Goal: Information Seeking & Learning: Learn about a topic

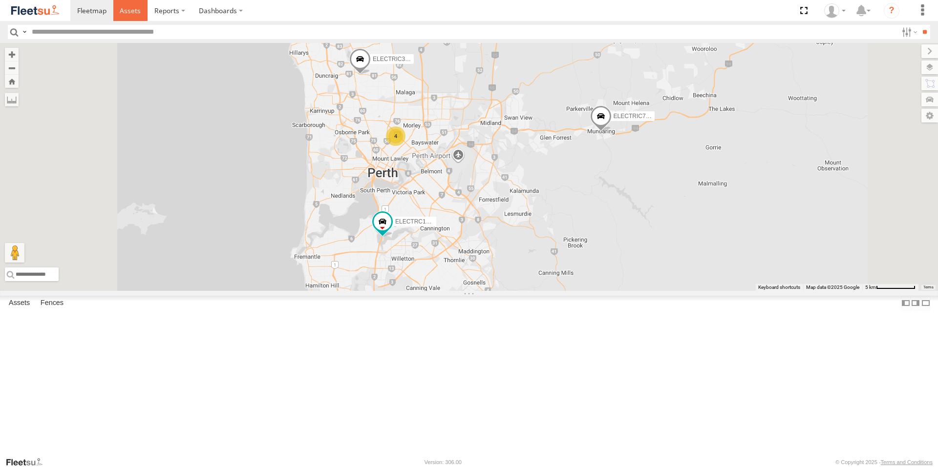
click at [135, 9] on span at bounding box center [130, 10] width 21 height 9
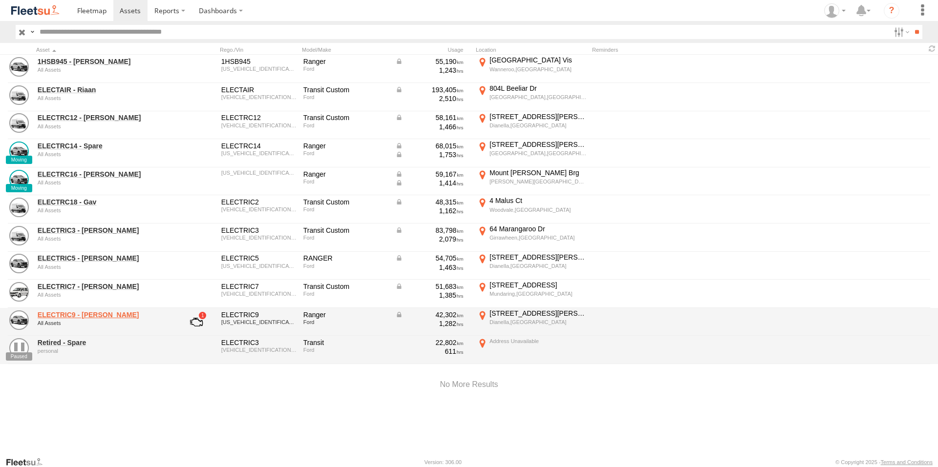
click at [77, 314] on link "ELECTRIC9 - Aaron" at bounding box center [105, 315] width 134 height 9
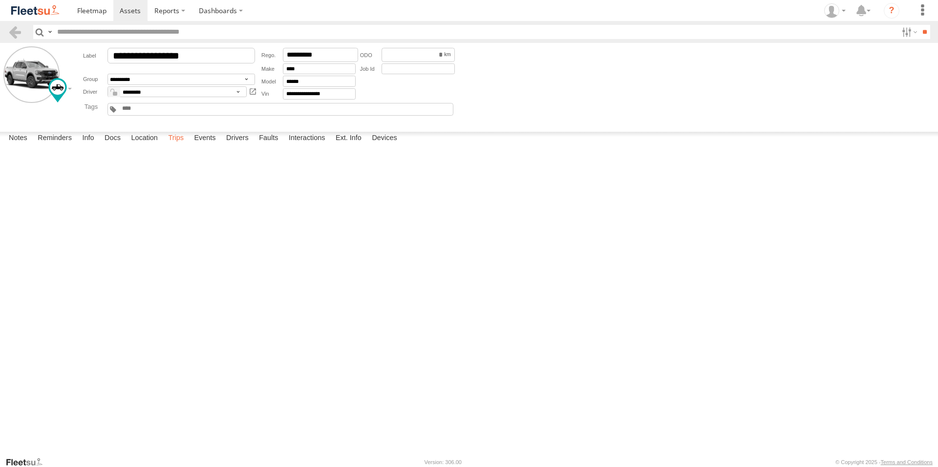
click at [174, 146] on label "Trips" at bounding box center [175, 139] width 25 height 14
click at [125, 10] on span at bounding box center [130, 10] width 21 height 9
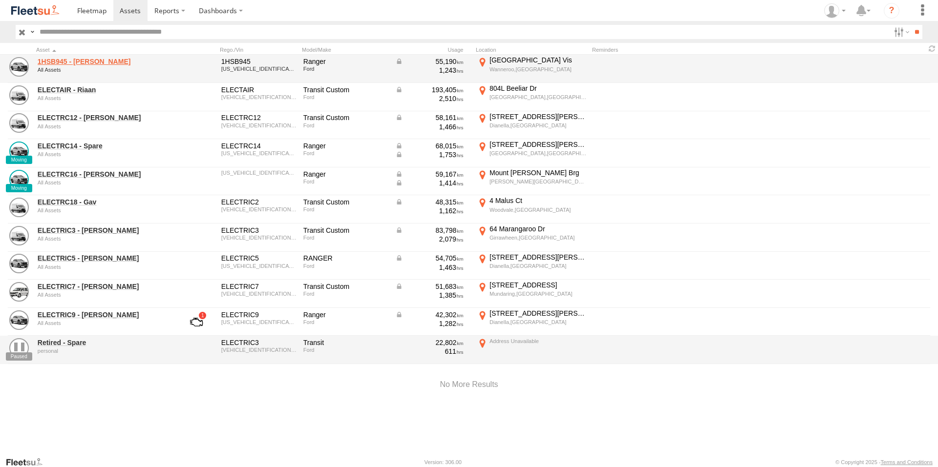
click at [80, 63] on link "1HSB945 - Ben" at bounding box center [105, 61] width 134 height 9
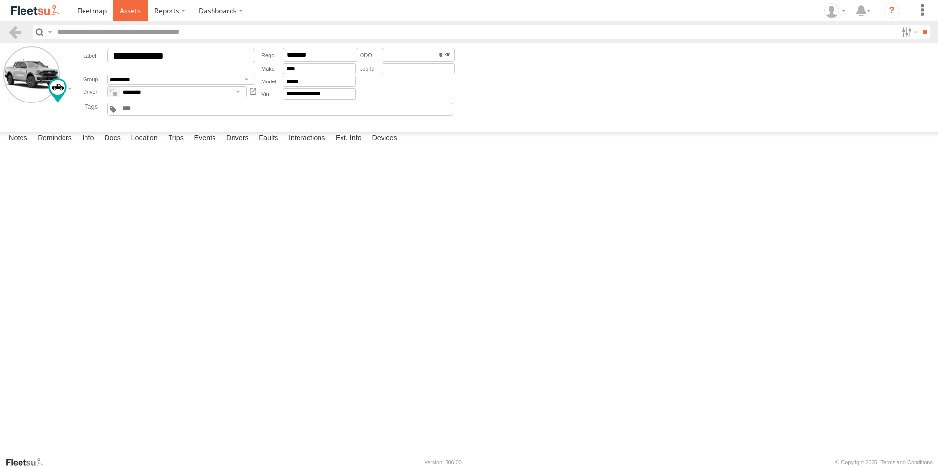
click at [129, 3] on link at bounding box center [130, 10] width 35 height 21
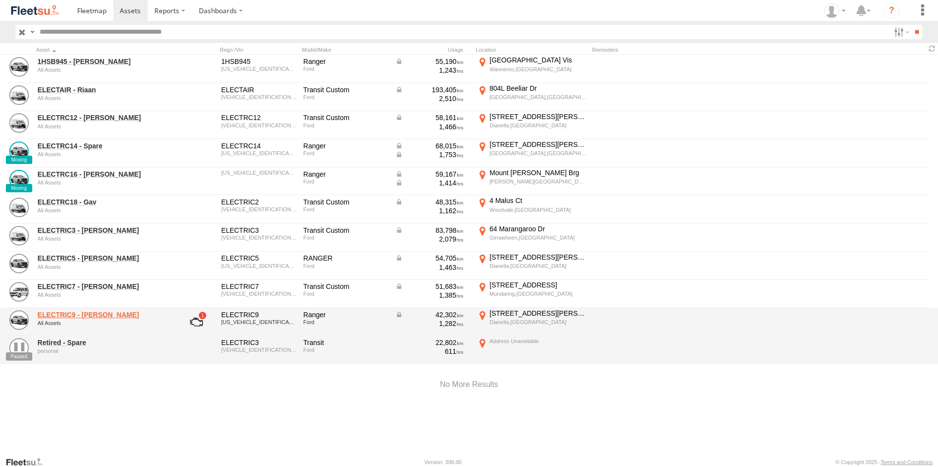
click at [71, 311] on link "ELECTRIC9 - [PERSON_NAME]" at bounding box center [105, 315] width 134 height 9
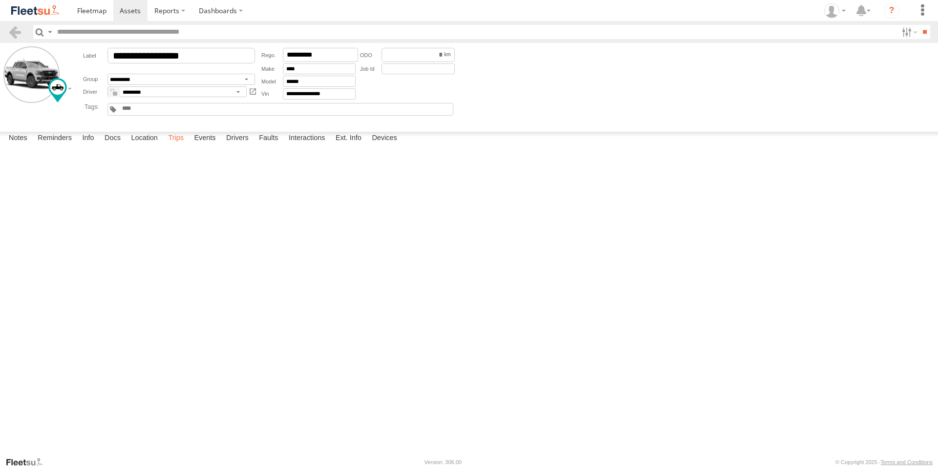
click at [186, 146] on label "Trips" at bounding box center [175, 139] width 25 height 14
click at [124, 9] on span at bounding box center [130, 10] width 21 height 9
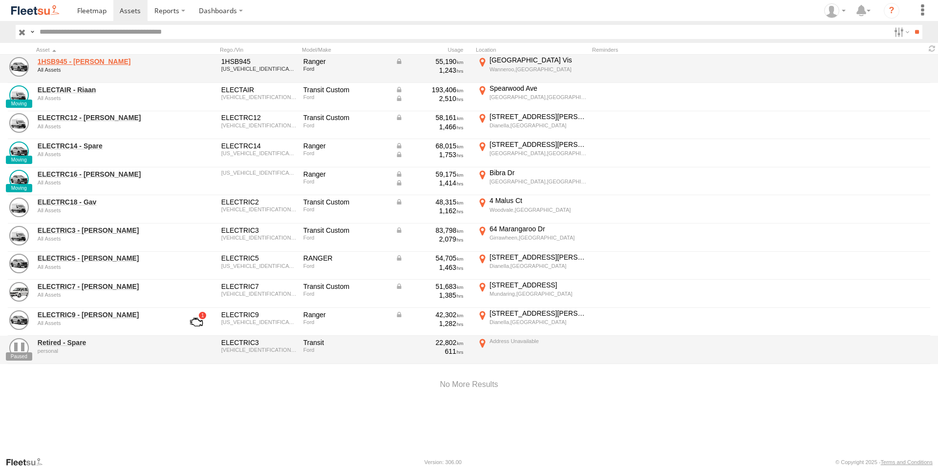
click at [75, 62] on link "1HSB945 - Ben" at bounding box center [105, 61] width 134 height 9
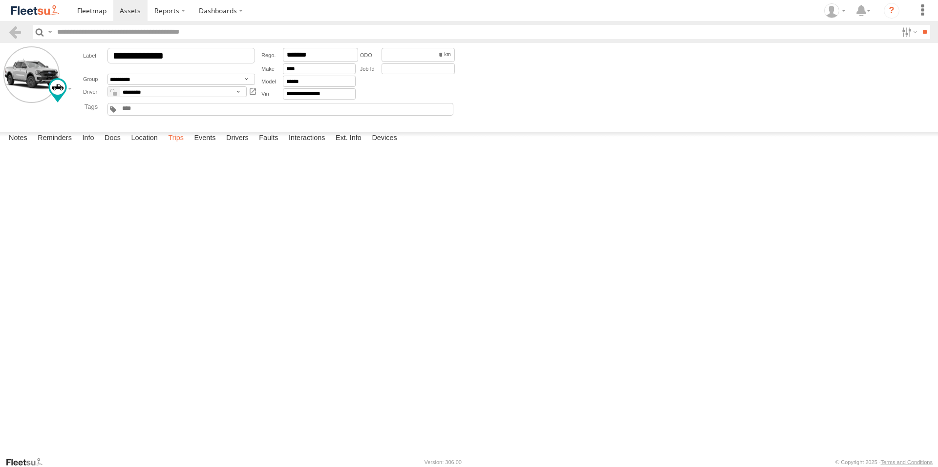
click at [178, 146] on label "Trips" at bounding box center [175, 139] width 25 height 14
click at [0, 0] on div "2 Heidelberg Cor" at bounding box center [0, 0] width 0 height 0
click at [0, 0] on label "×" at bounding box center [0, 0] width 0 height 0
click at [211, 146] on label "Events" at bounding box center [204, 139] width 31 height 14
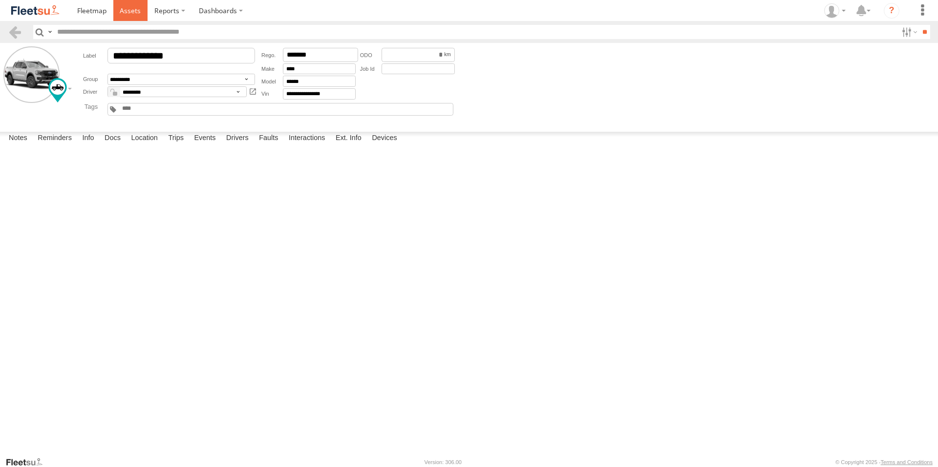
click at [131, 10] on span at bounding box center [130, 10] width 21 height 9
click at [133, 10] on span at bounding box center [130, 10] width 21 height 9
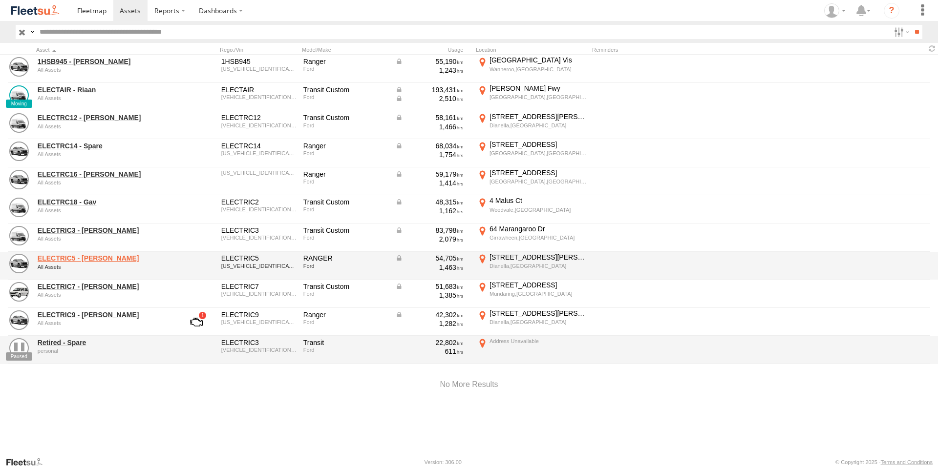
click at [80, 257] on link "ELECTRIC5 - [PERSON_NAME]" at bounding box center [105, 258] width 134 height 9
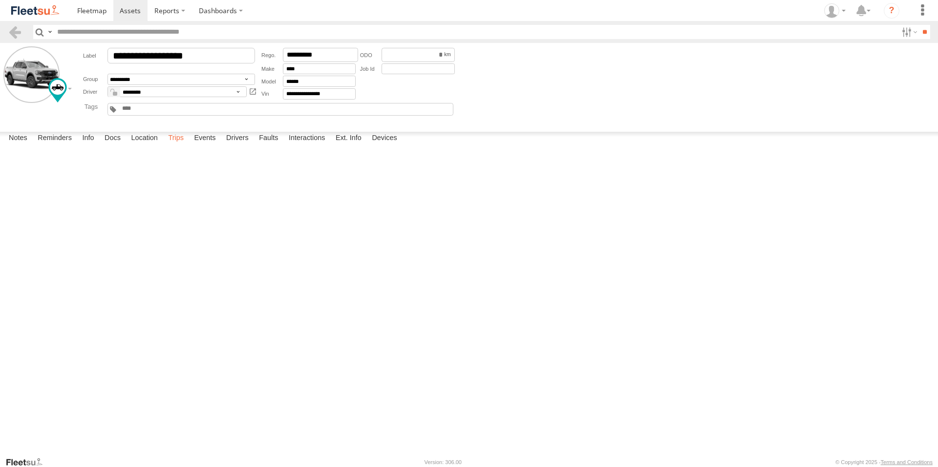
click at [176, 146] on label "Trips" at bounding box center [175, 139] width 25 height 14
click at [129, 12] on span at bounding box center [130, 10] width 21 height 9
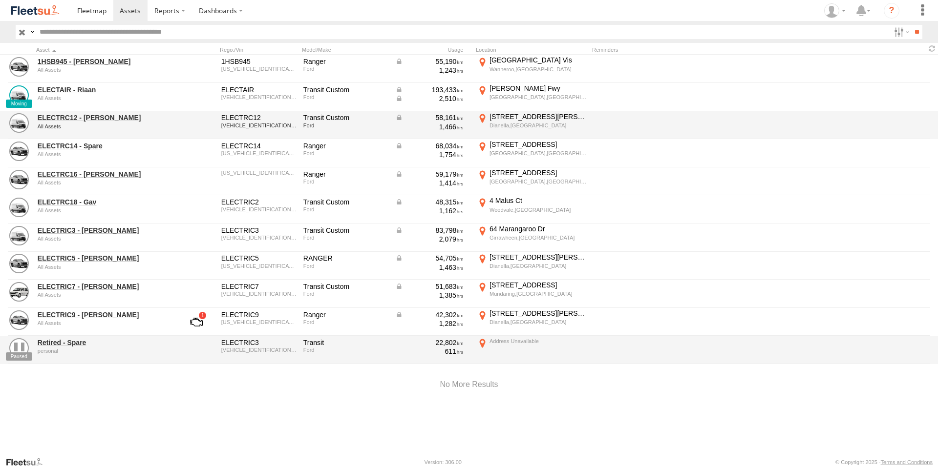
click at [81, 111] on div "ELECTRC12 - [PERSON_NAME] All Assets ELECTRC12 [VEHICLE_IDENTIFICATION_NUMBER] …" at bounding box center [469, 125] width 938 height 28
click at [85, 118] on link "ELECTRC12 - [PERSON_NAME]" at bounding box center [105, 117] width 134 height 9
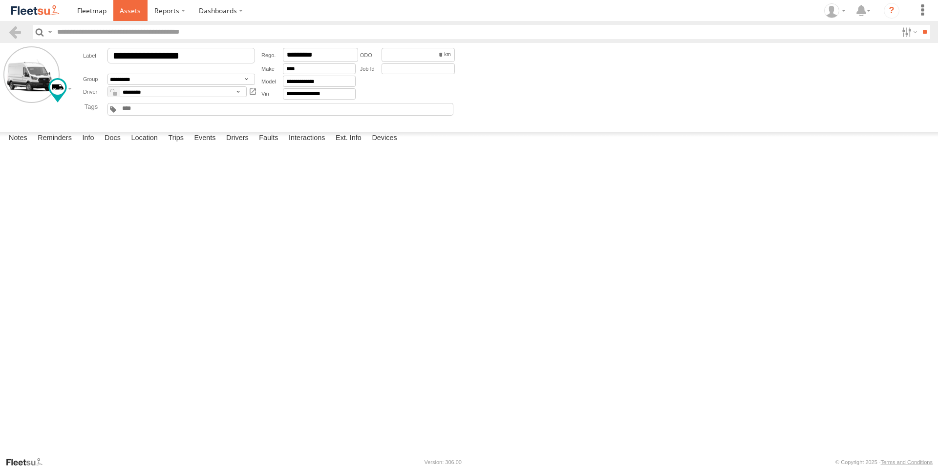
click at [127, 11] on span at bounding box center [130, 10] width 21 height 9
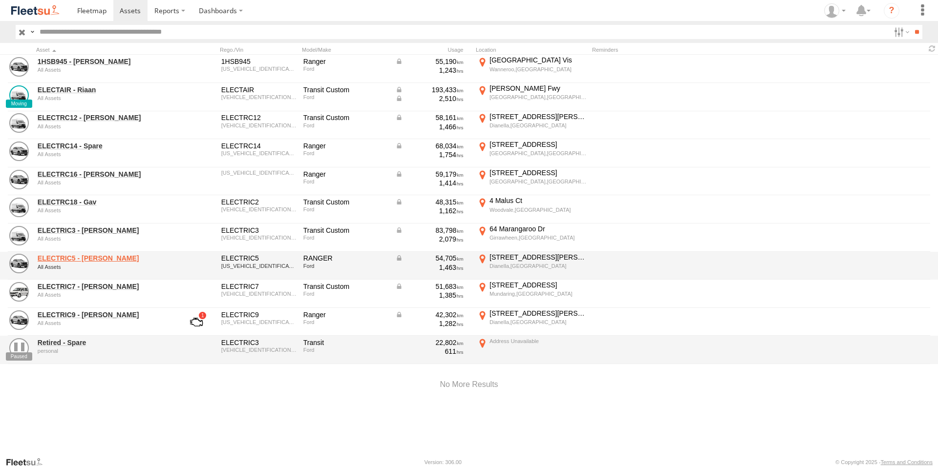
click at [73, 260] on link "ELECTRIC5 - [PERSON_NAME]" at bounding box center [105, 258] width 134 height 9
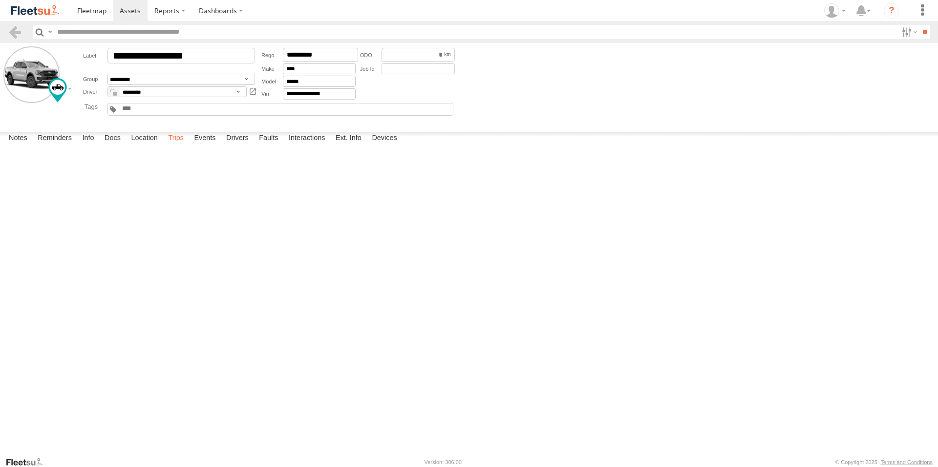
click at [172, 146] on label "Trips" at bounding box center [175, 139] width 25 height 14
click at [128, 9] on span at bounding box center [130, 10] width 21 height 9
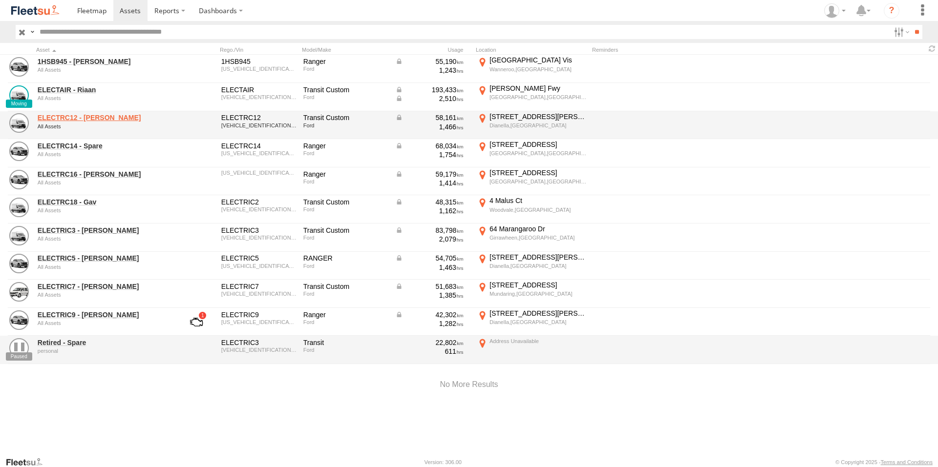
click at [94, 117] on link "ELECTRC12 - Harry" at bounding box center [105, 117] width 134 height 9
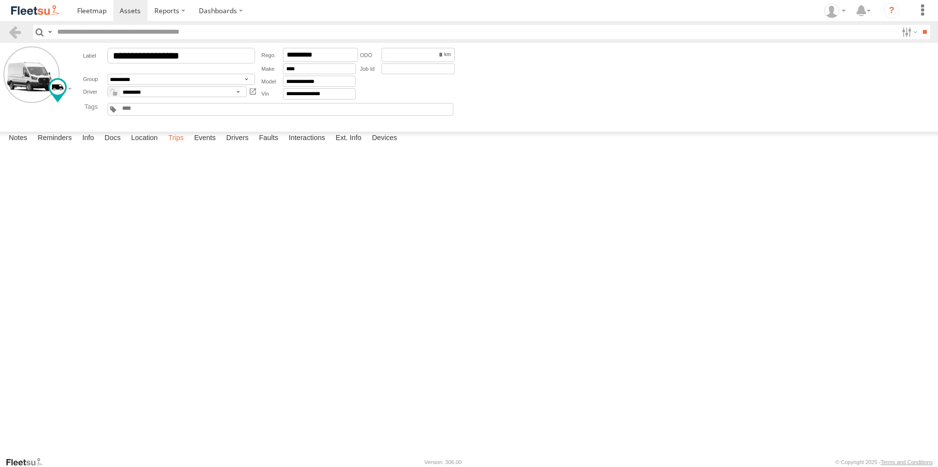
click at [179, 146] on label "Trips" at bounding box center [175, 139] width 25 height 14
click at [126, 8] on span at bounding box center [130, 10] width 21 height 9
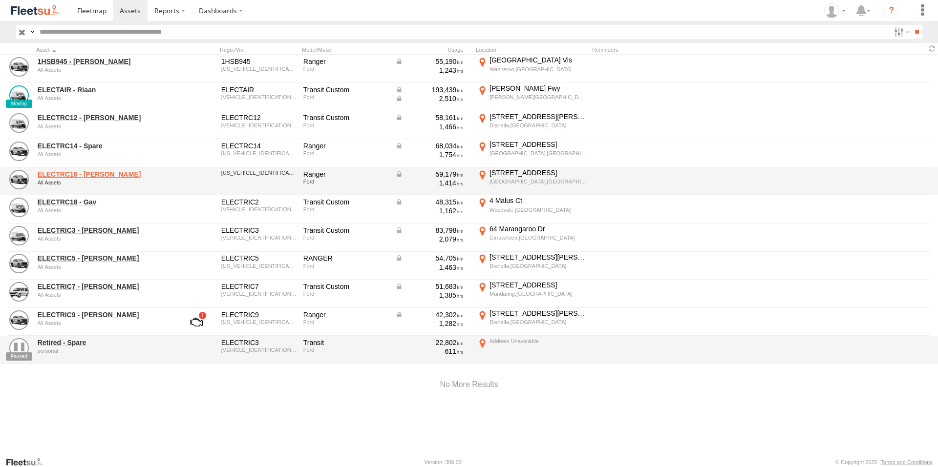
click at [99, 172] on link "ELECTRC16 - [PERSON_NAME]" at bounding box center [105, 174] width 134 height 9
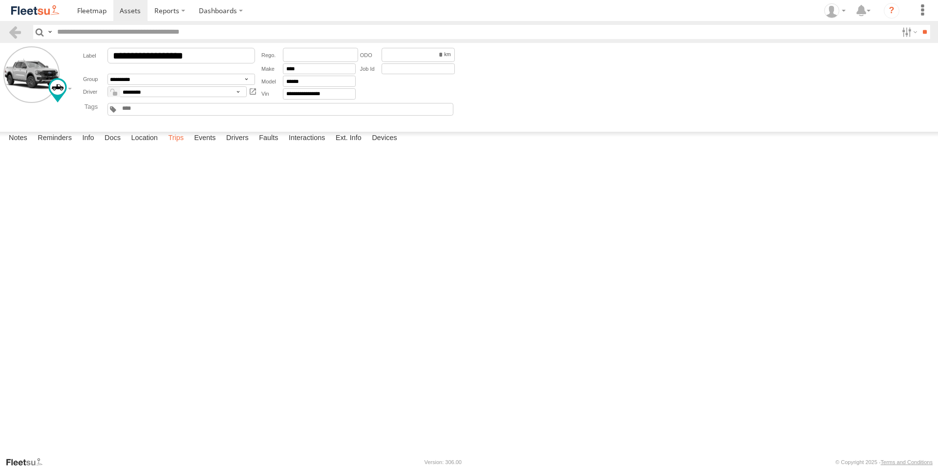
click at [184, 146] on label "Trips" at bounding box center [175, 139] width 25 height 14
click at [134, 12] on span at bounding box center [130, 10] width 21 height 9
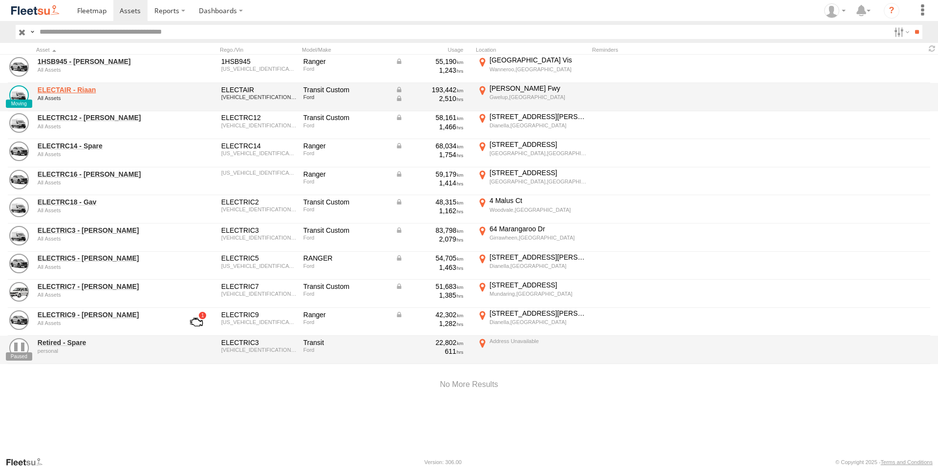
click at [79, 92] on link "ELECTAIR - Riaan" at bounding box center [105, 89] width 134 height 9
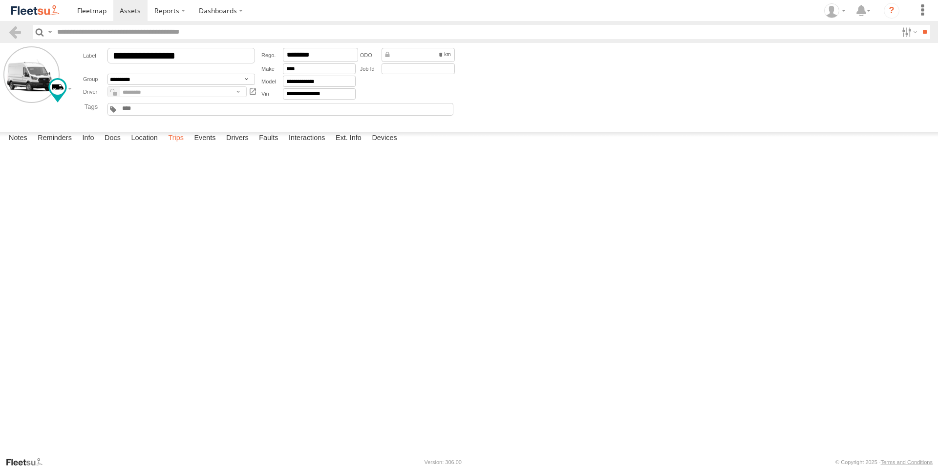
click at [175, 146] on label "Trips" at bounding box center [175, 139] width 25 height 14
click at [130, 13] on span at bounding box center [130, 10] width 21 height 9
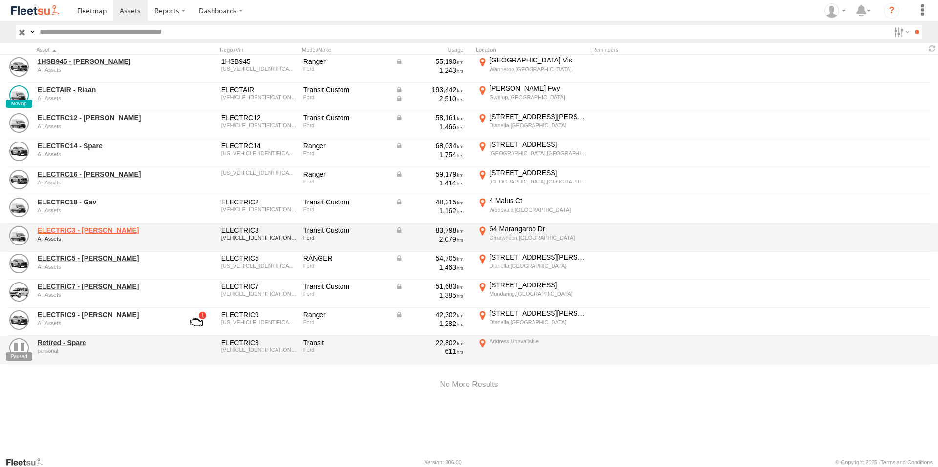
click at [81, 229] on link "ELECTRIC3 - [PERSON_NAME]" at bounding box center [105, 230] width 134 height 9
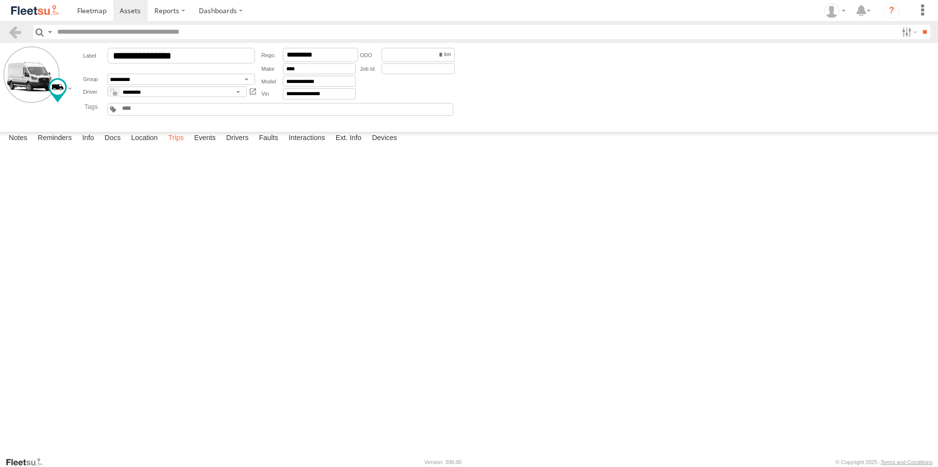
click at [179, 146] on label "Trips" at bounding box center [175, 139] width 25 height 14
click at [209, 146] on label "Events" at bounding box center [204, 139] width 31 height 14
click at [133, 14] on span at bounding box center [130, 10] width 21 height 9
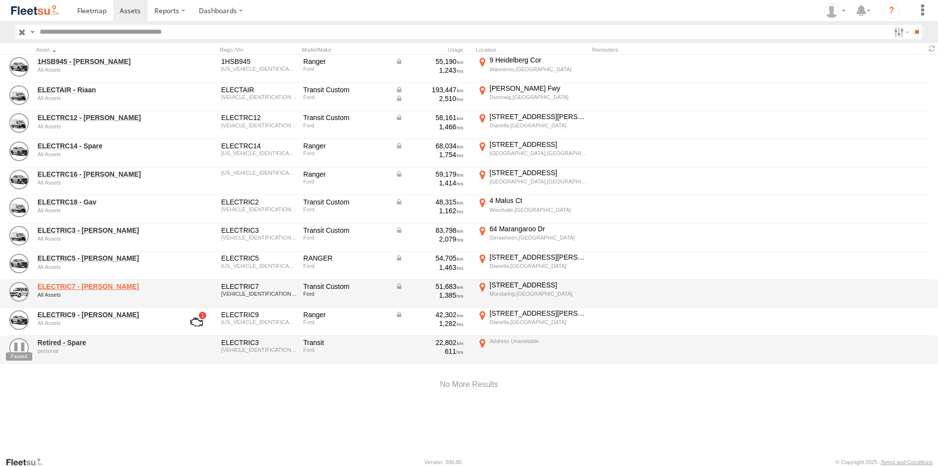
click at [81, 287] on link "ELECTRIC7 - [PERSON_NAME]" at bounding box center [105, 286] width 134 height 9
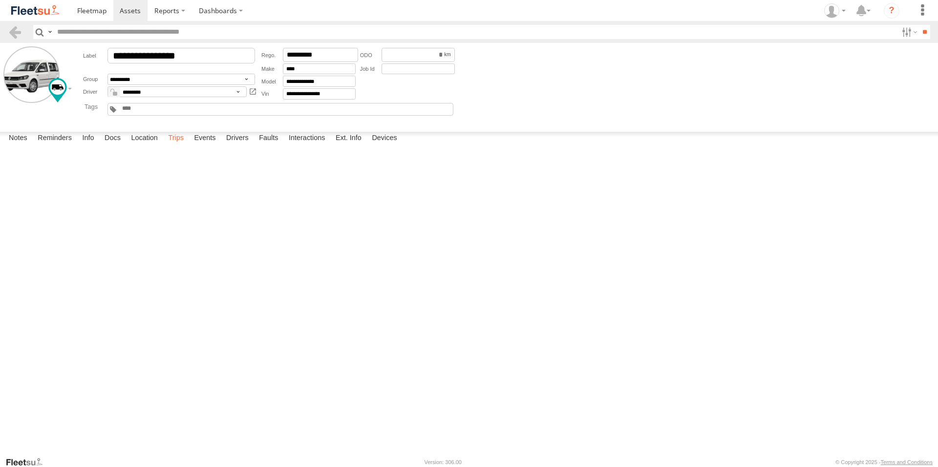
click at [177, 146] on label "Trips" at bounding box center [175, 139] width 25 height 14
click at [199, 146] on label "Events" at bounding box center [204, 139] width 31 height 14
click at [137, 11] on span at bounding box center [130, 10] width 21 height 9
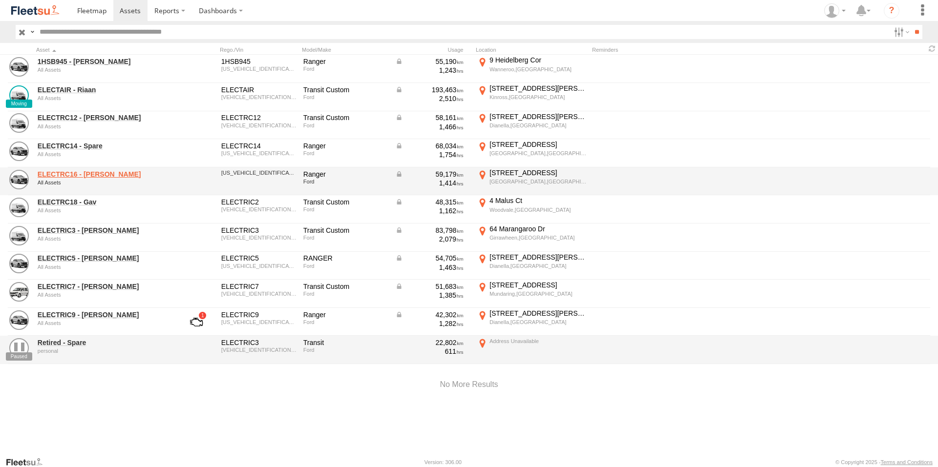
click at [81, 169] on div "ELECTRC16 - Johnny All Assets" at bounding box center [104, 181] width 137 height 26
click at [83, 175] on link "ELECTRC16 - Johnny" at bounding box center [105, 174] width 134 height 9
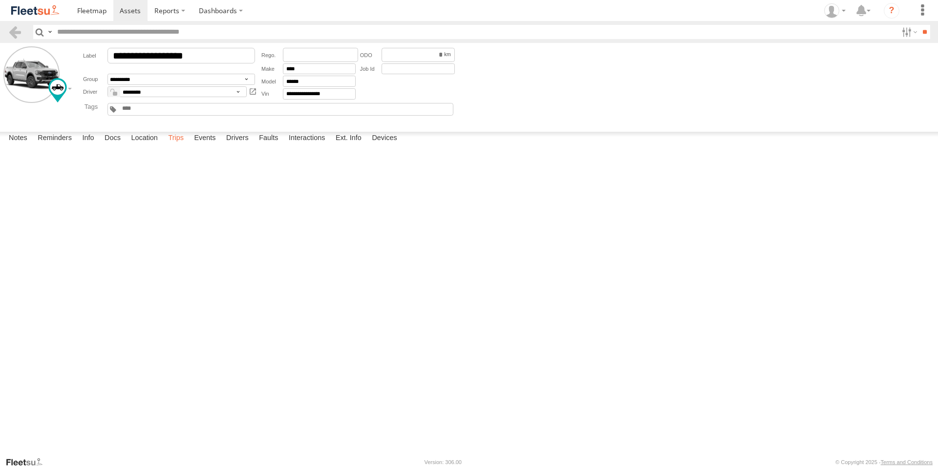
drag, startPoint x: 185, startPoint y: 444, endPoint x: 185, endPoint y: 439, distance: 5.4
click at [185, 146] on label "Trips" at bounding box center [175, 139] width 25 height 14
click at [131, 11] on span at bounding box center [130, 10] width 21 height 9
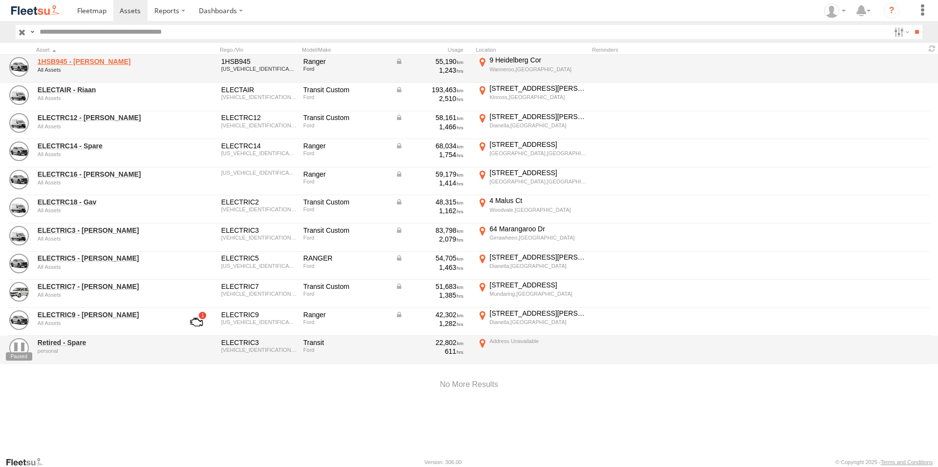
click at [70, 59] on link "1HSB945 - [PERSON_NAME]" at bounding box center [105, 61] width 134 height 9
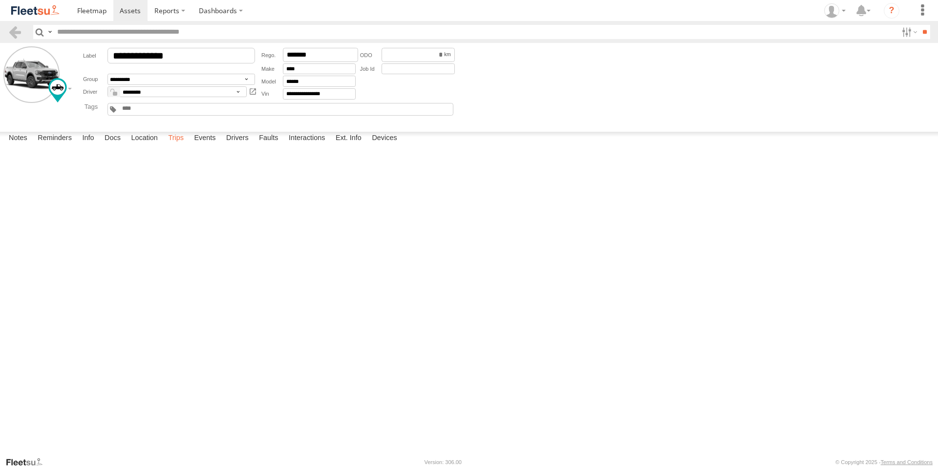
click at [182, 146] on label "Trips" at bounding box center [175, 139] width 25 height 14
click at [136, 13] on span at bounding box center [130, 10] width 21 height 9
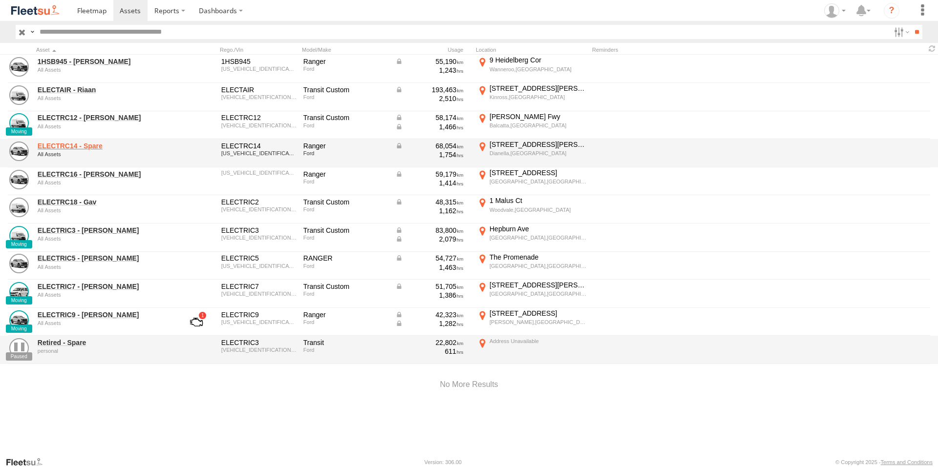
click at [96, 144] on link "ELECTRC14 - Spare" at bounding box center [105, 146] width 134 height 9
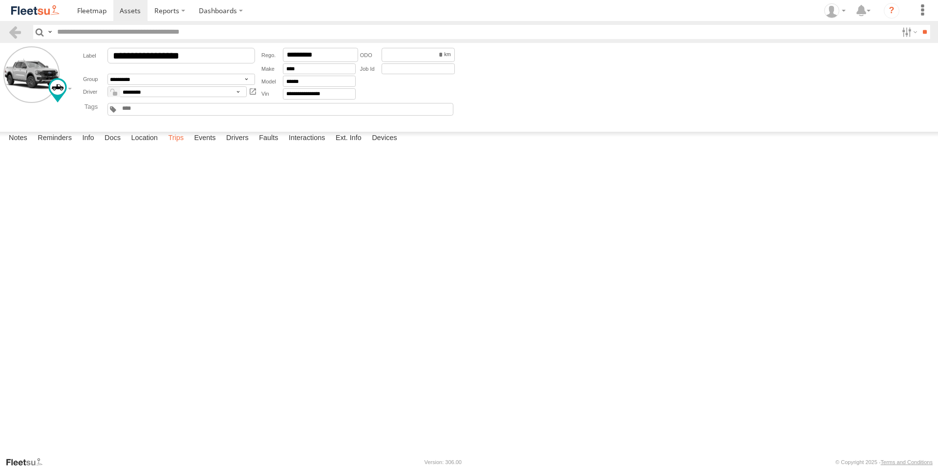
click at [177, 146] on label "Trips" at bounding box center [175, 139] width 25 height 14
click at [134, 6] on span at bounding box center [130, 10] width 21 height 9
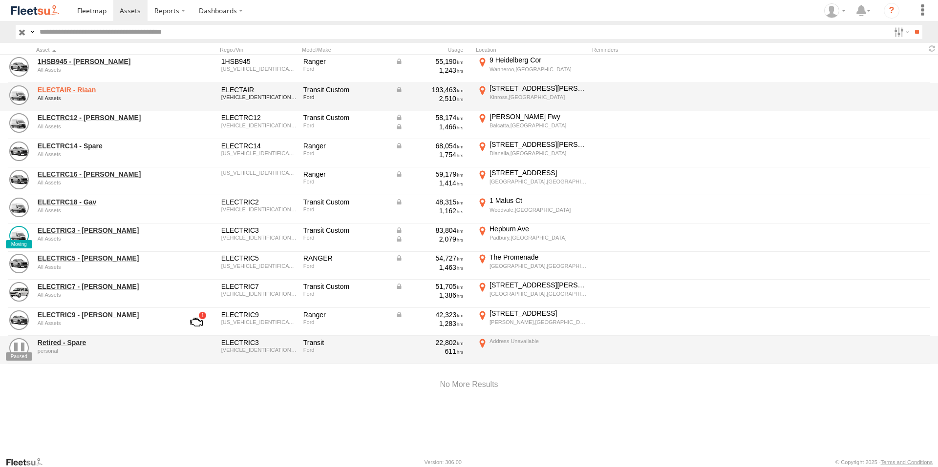
click at [67, 86] on link "ELECTAIR - Riaan" at bounding box center [105, 89] width 134 height 9
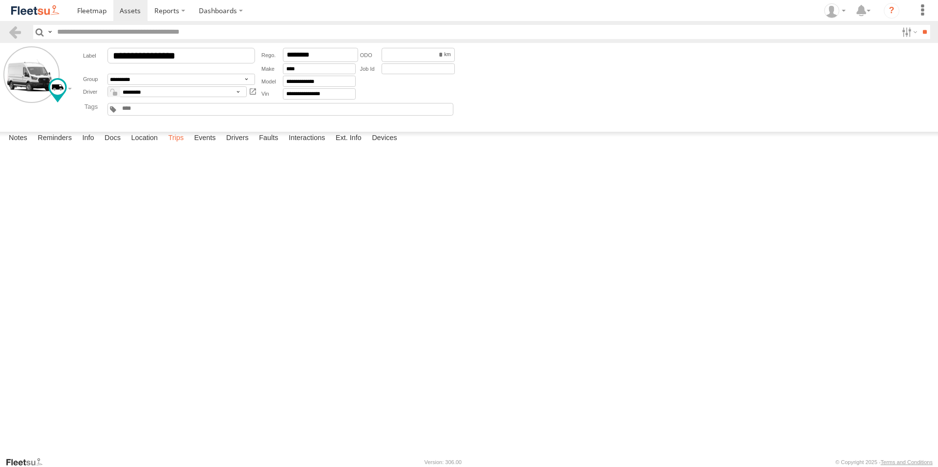
click at [174, 146] on label "Trips" at bounding box center [175, 139] width 25 height 14
click at [135, 18] on link at bounding box center [130, 10] width 35 height 21
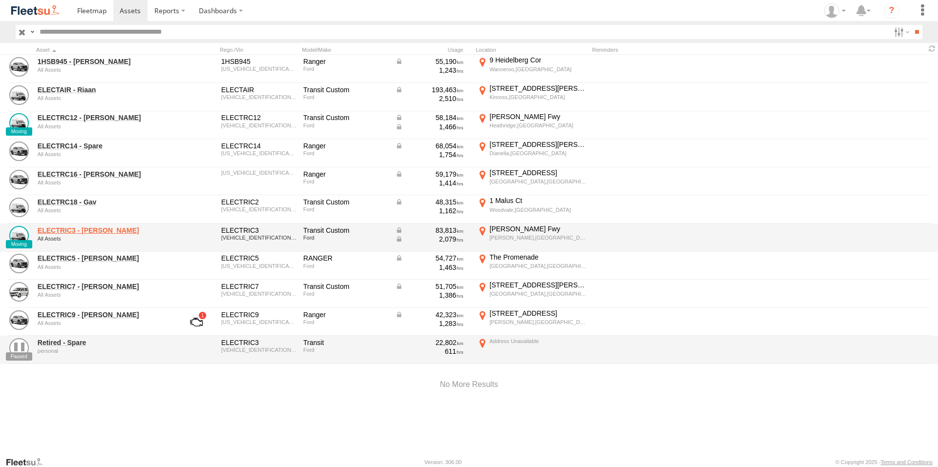
click at [80, 227] on link "ELECTRIC3 - [PERSON_NAME]" at bounding box center [105, 230] width 134 height 9
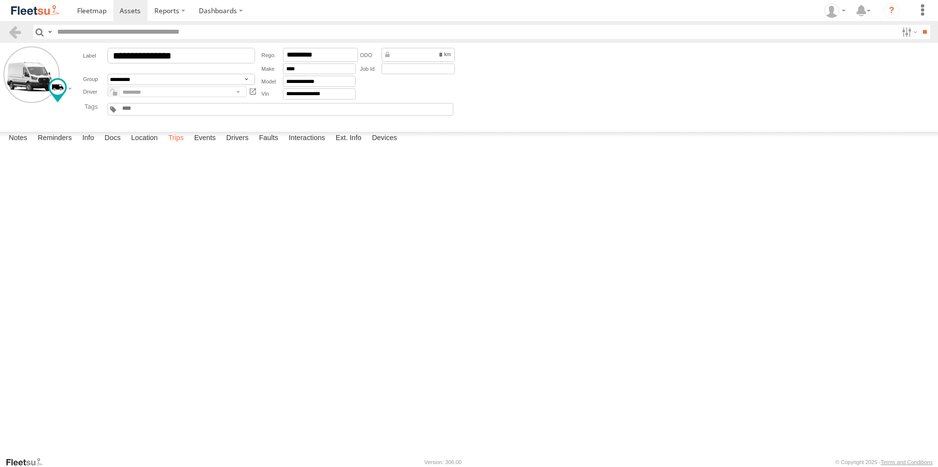
click at [177, 146] on label "Trips" at bounding box center [175, 139] width 25 height 14
click at [209, 146] on label "Events" at bounding box center [204, 139] width 31 height 14
click at [136, 6] on span at bounding box center [130, 10] width 21 height 9
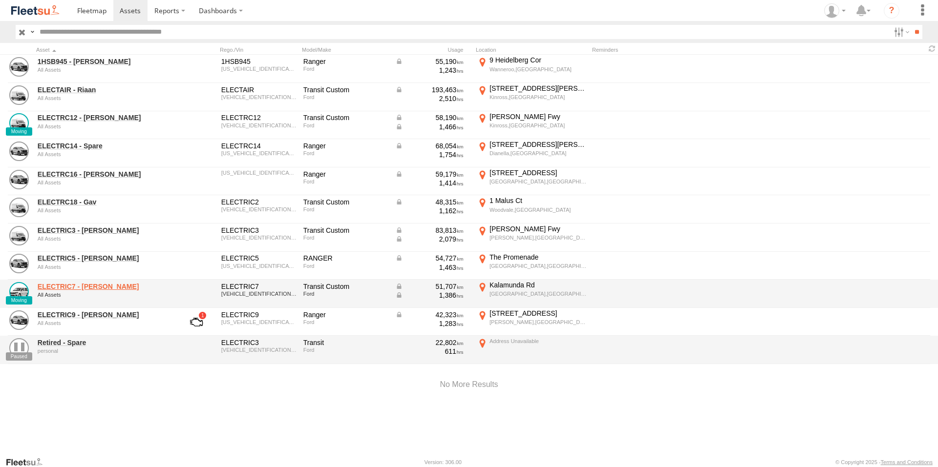
click at [90, 286] on link "ELECTRIC7 - [PERSON_NAME]" at bounding box center [105, 286] width 134 height 9
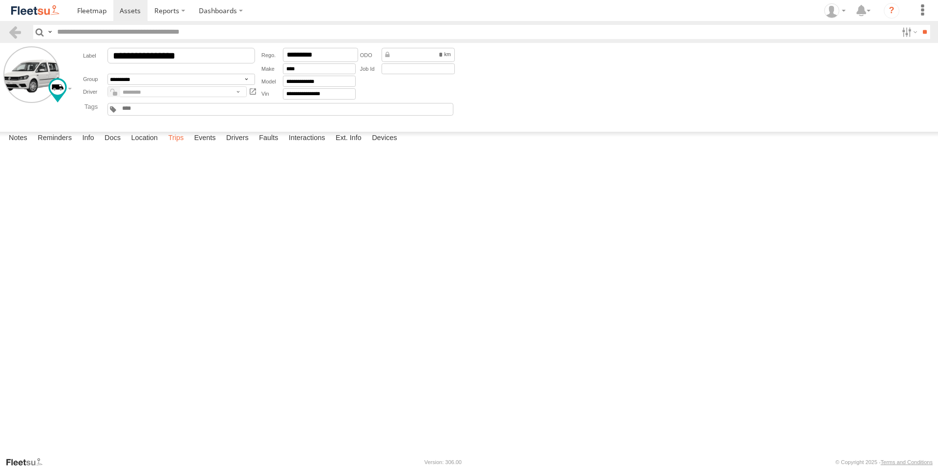
click at [179, 146] on label "Trips" at bounding box center [175, 139] width 25 height 14
click at [127, 8] on span at bounding box center [130, 10] width 21 height 9
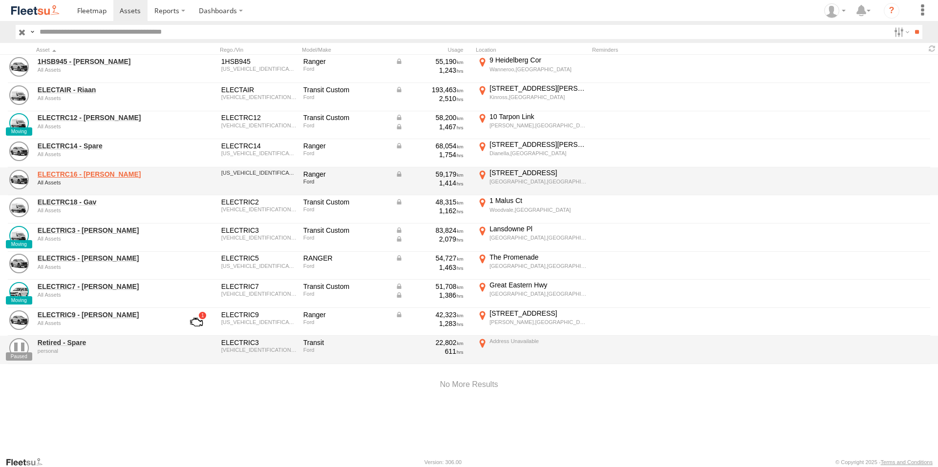
click at [87, 171] on link "ELECTRC16 - [PERSON_NAME]" at bounding box center [105, 174] width 134 height 9
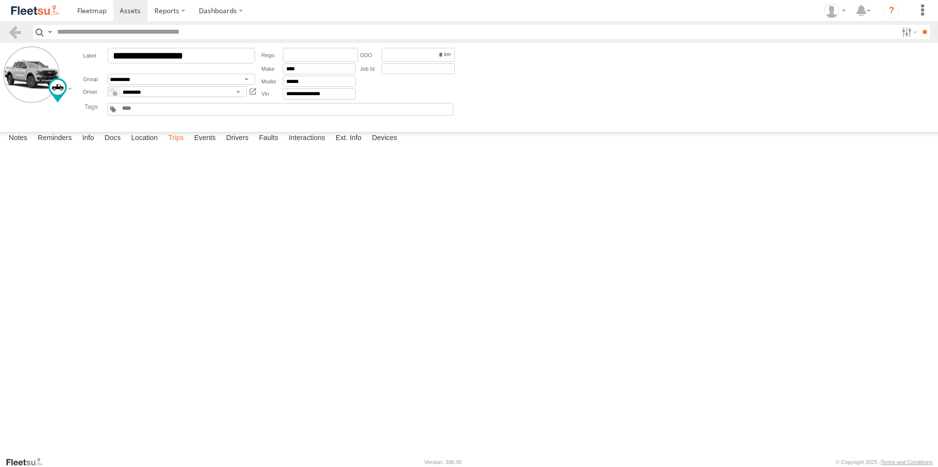
click at [180, 146] on label "Trips" at bounding box center [175, 139] width 25 height 14
drag, startPoint x: 268, startPoint y: 141, endPoint x: 279, endPoint y: 142, distance: 11.2
click at [0, 0] on div "End Location" at bounding box center [0, 0] width 0 height 0
click at [99, 11] on span at bounding box center [91, 10] width 29 height 9
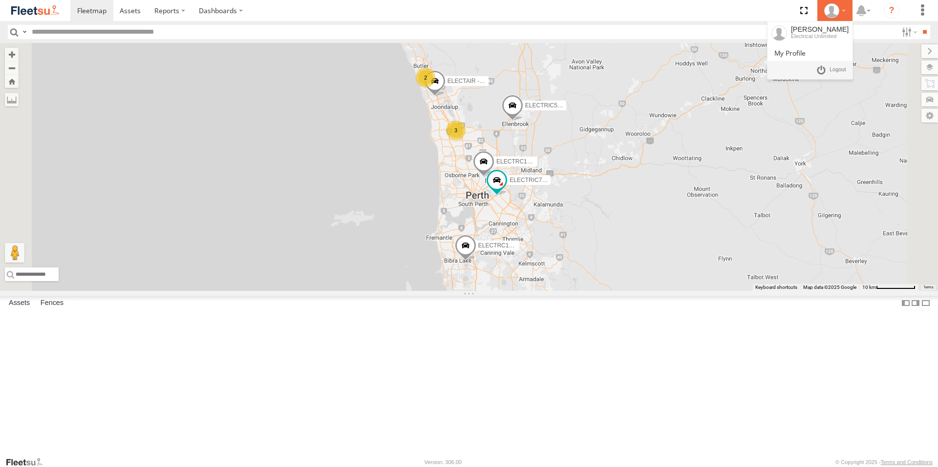
click at [829, 11] on icon at bounding box center [831, 10] width 15 height 15
